Goal: Task Accomplishment & Management: Complete application form

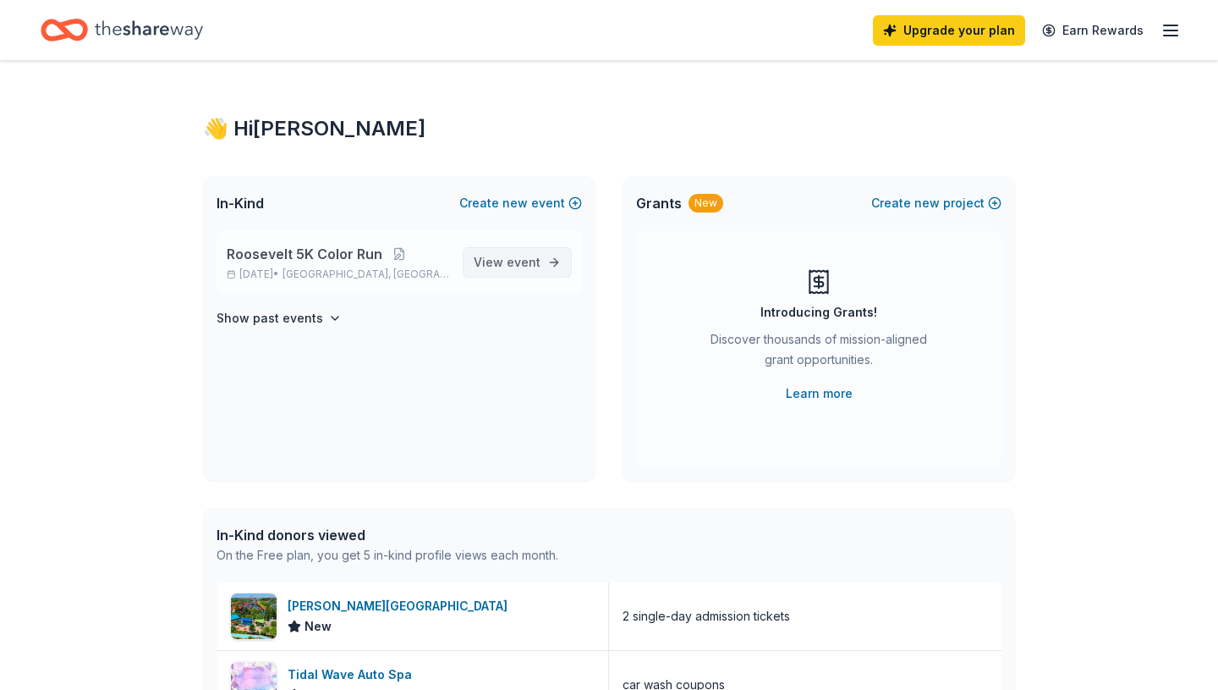
click at [509, 267] on span "event" at bounding box center [524, 262] width 34 height 14
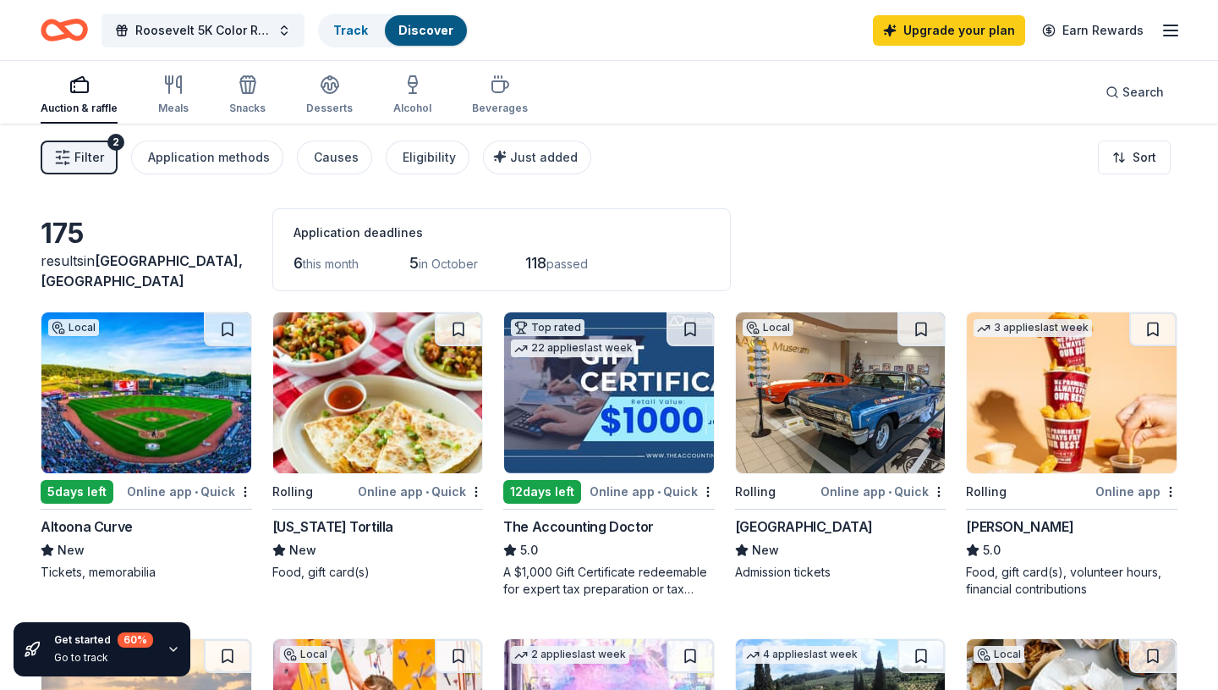
click at [370, 434] on img at bounding box center [378, 392] width 210 height 161
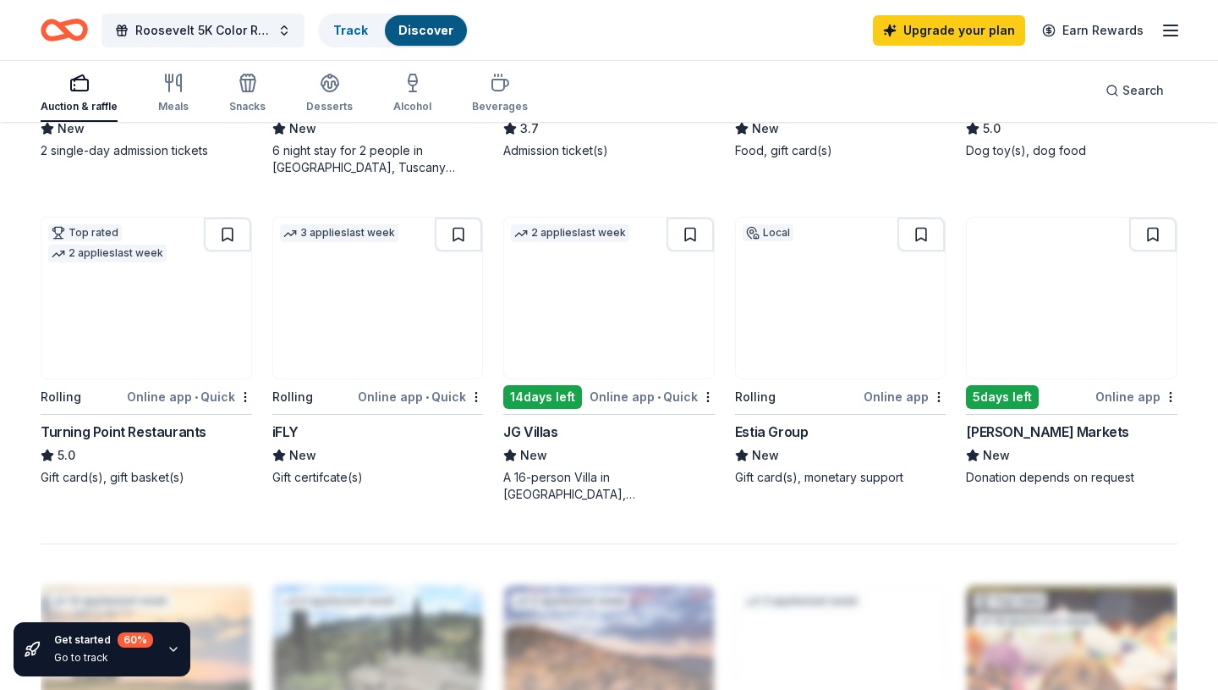
scroll to position [1110, 0]
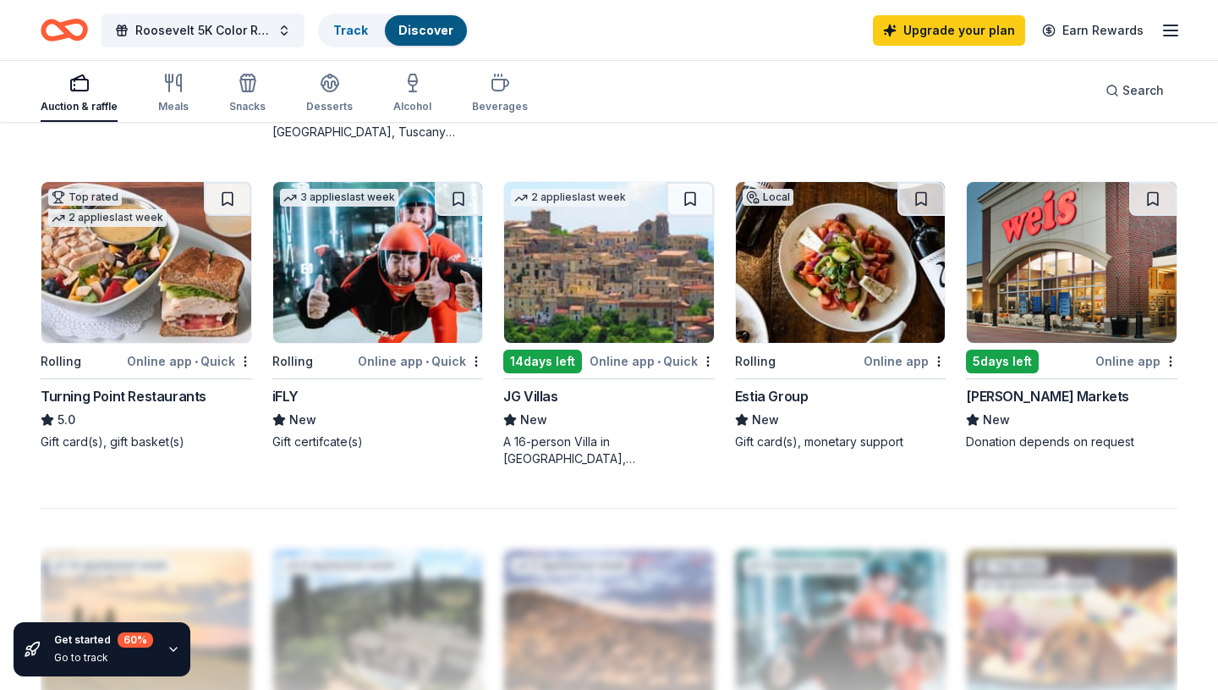
click at [95, 286] on img at bounding box center [146, 262] width 210 height 161
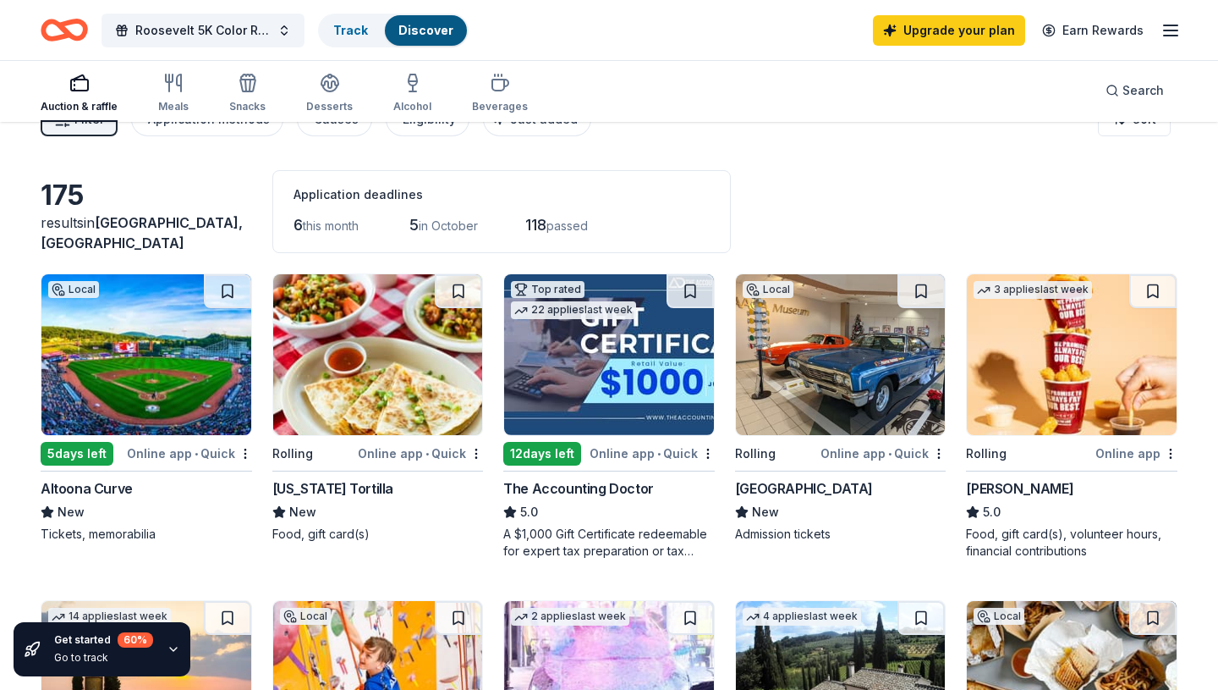
scroll to position [0, 0]
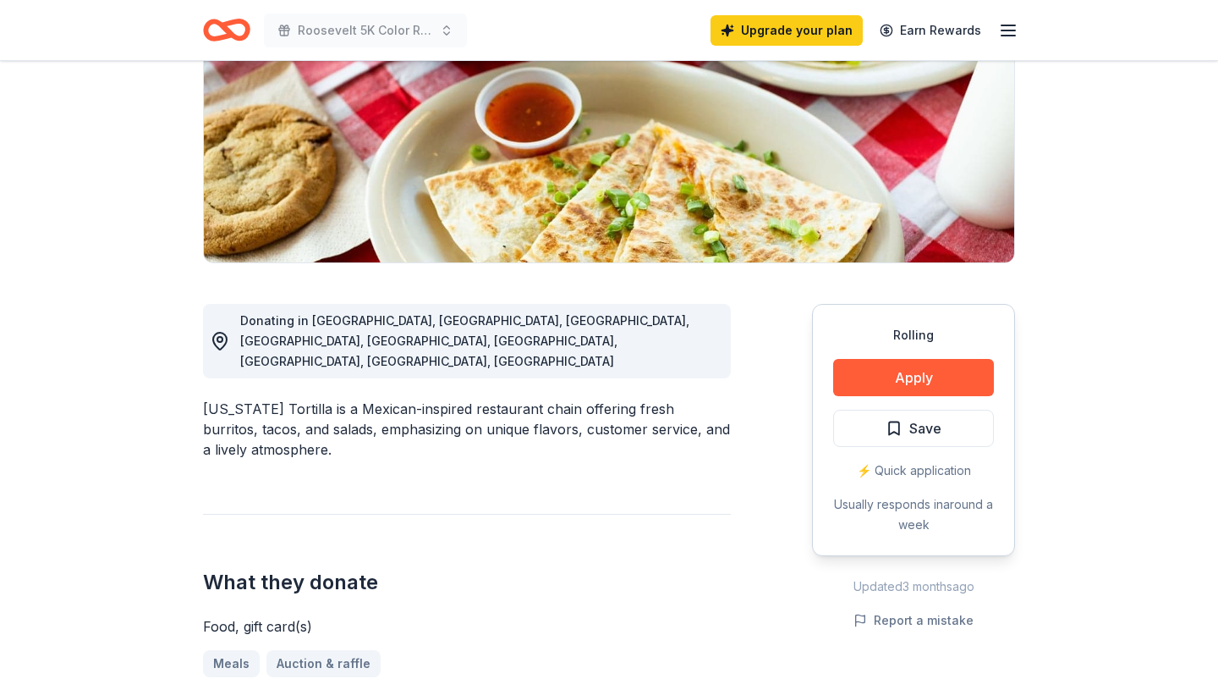
scroll to position [283, 0]
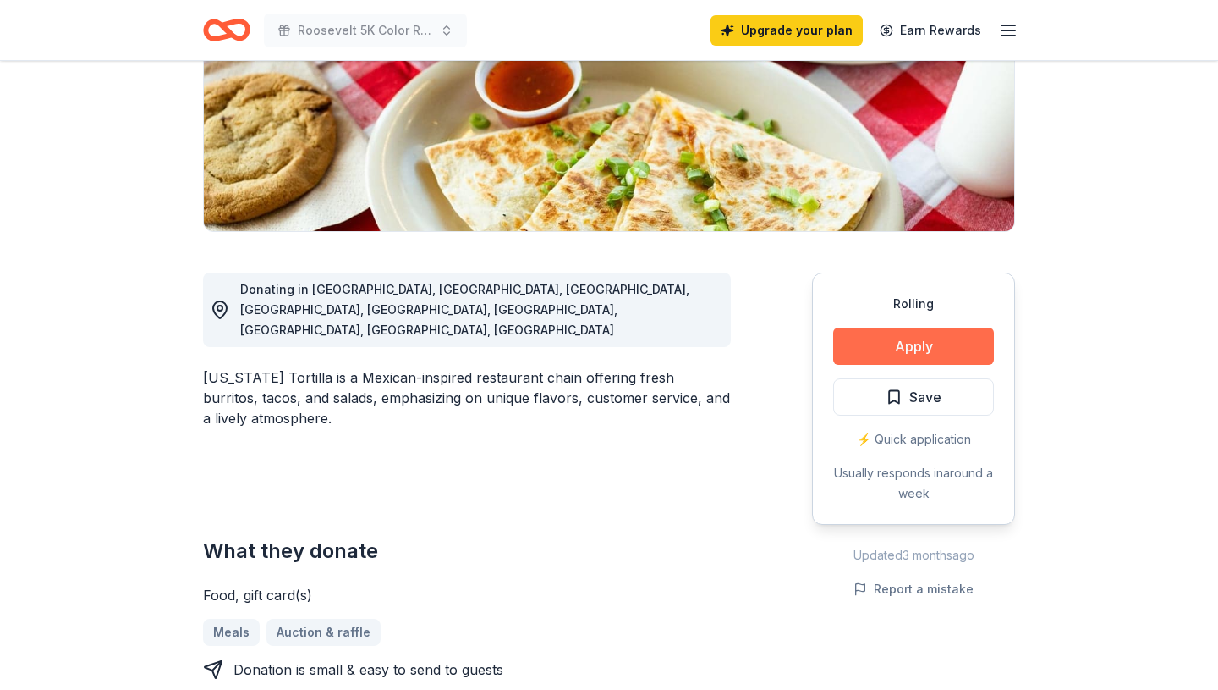
click at [911, 354] on button "Apply" at bounding box center [913, 345] width 161 height 37
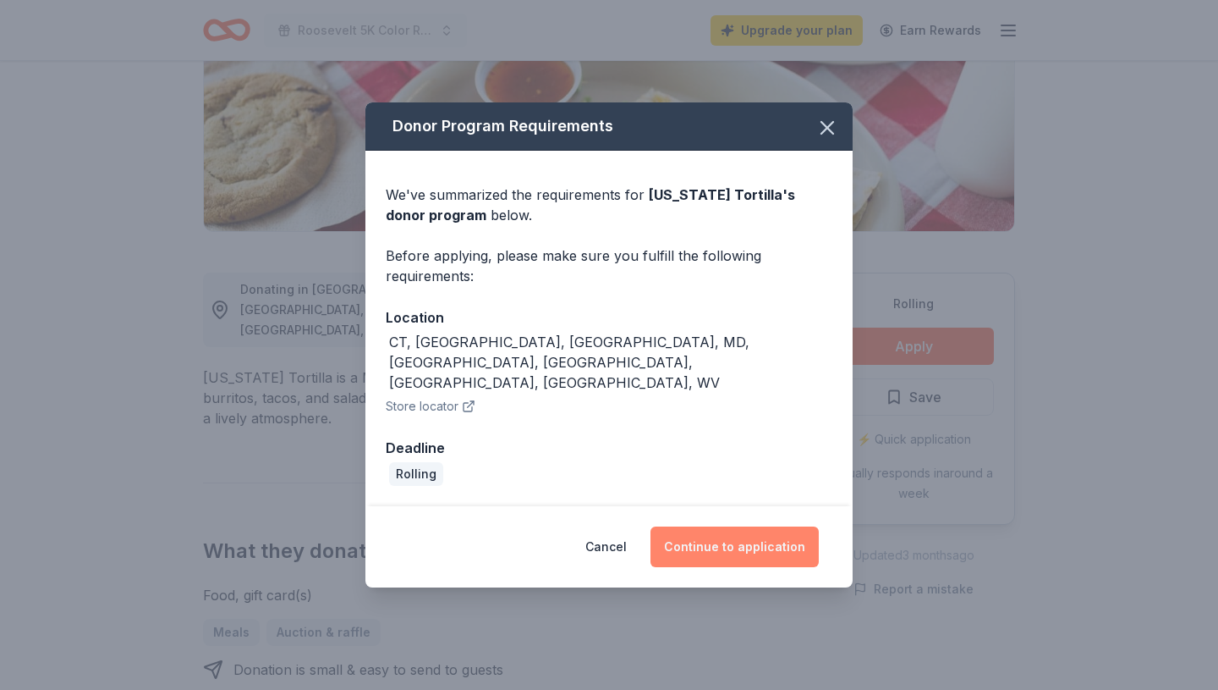
click at [707, 526] on button "Continue to application" at bounding box center [735, 546] width 168 height 41
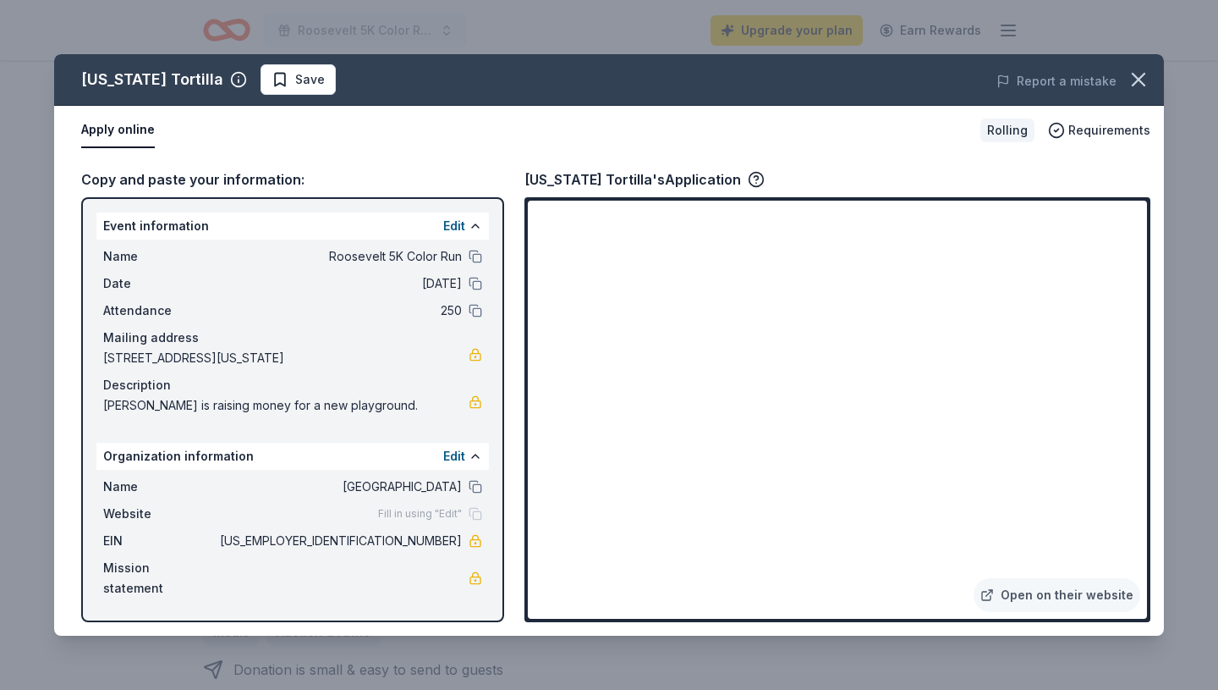
click at [139, 130] on button "Apply online" at bounding box center [118, 131] width 74 height 36
click at [465, 14] on div "California Tortilla Save Report a mistake Apply online Rolling Requirements Cop…" at bounding box center [609, 345] width 1218 height 690
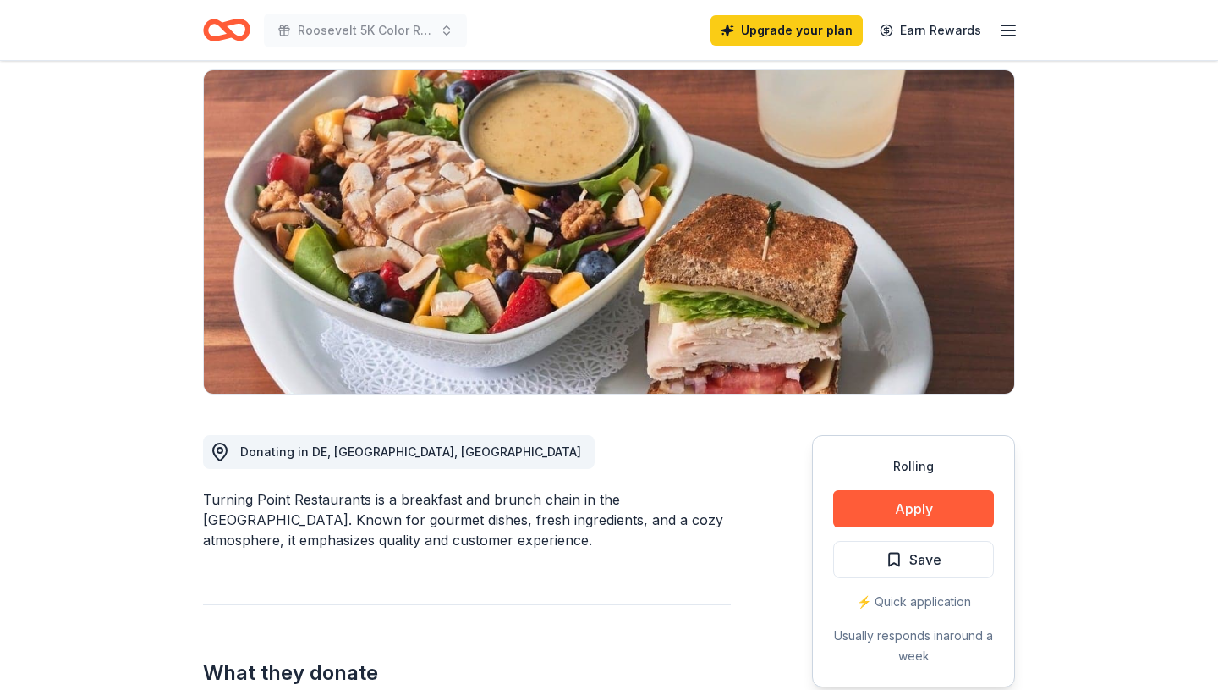
scroll to position [126, 0]
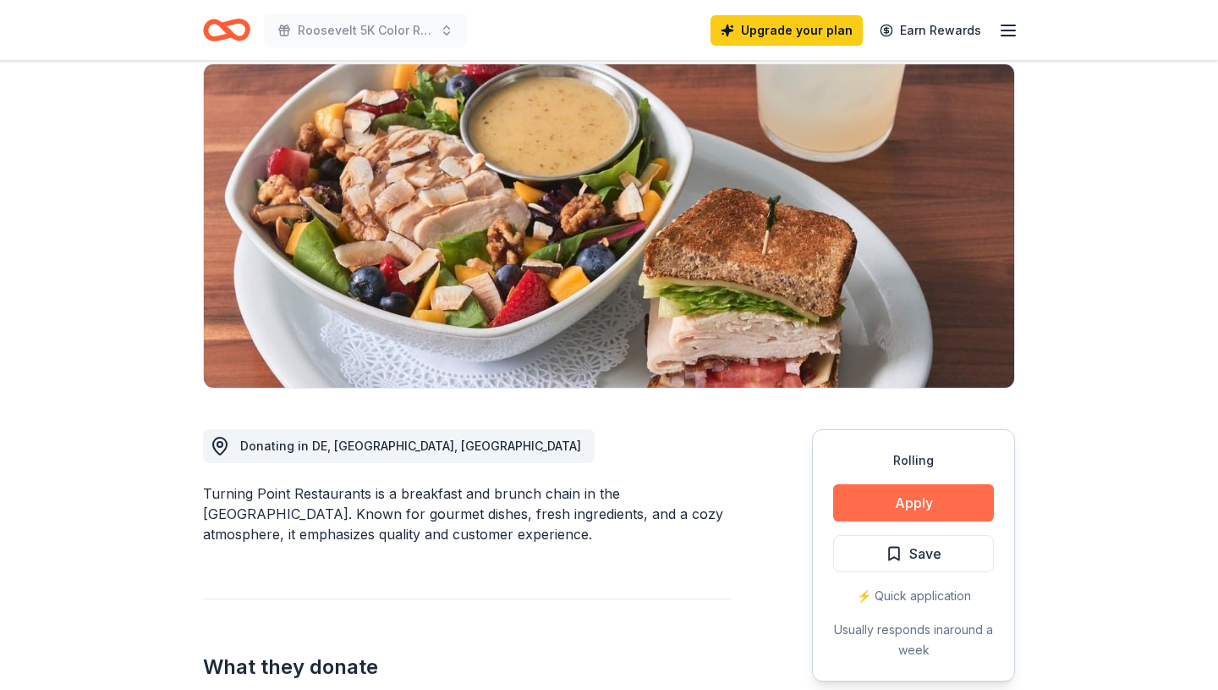
click at [875, 506] on button "Apply" at bounding box center [913, 502] width 161 height 37
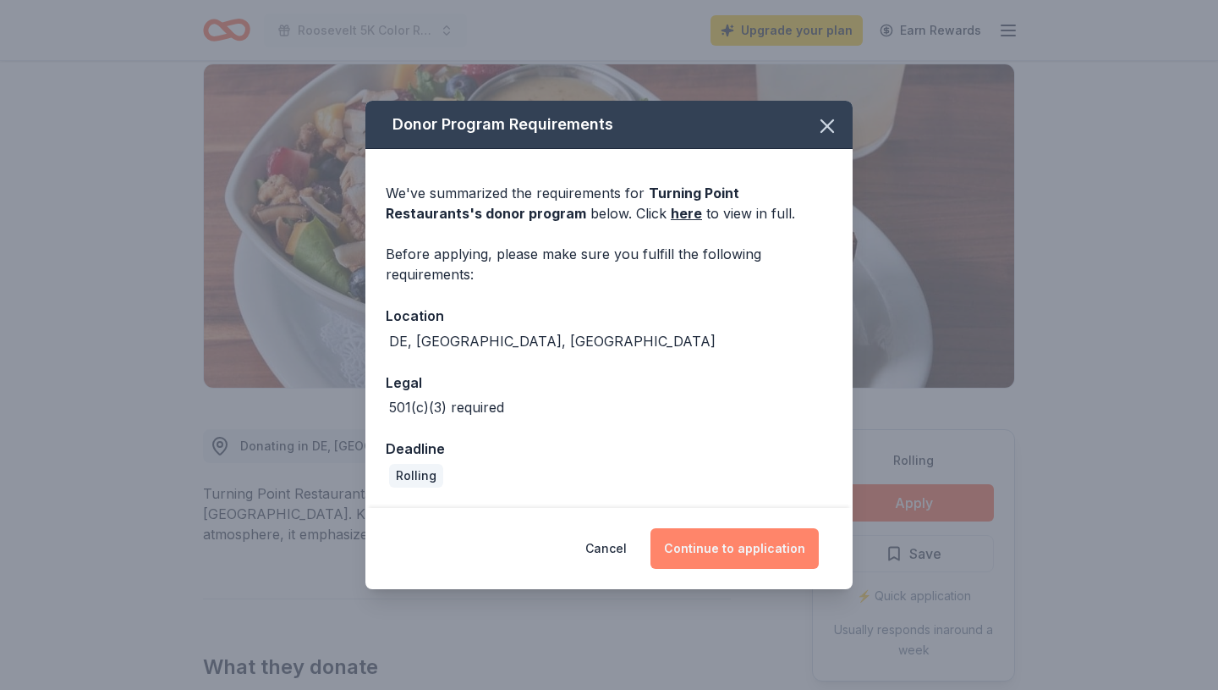
click at [785, 554] on button "Continue to application" at bounding box center [735, 548] width 168 height 41
